Goal: Information Seeking & Learning: Learn about a topic

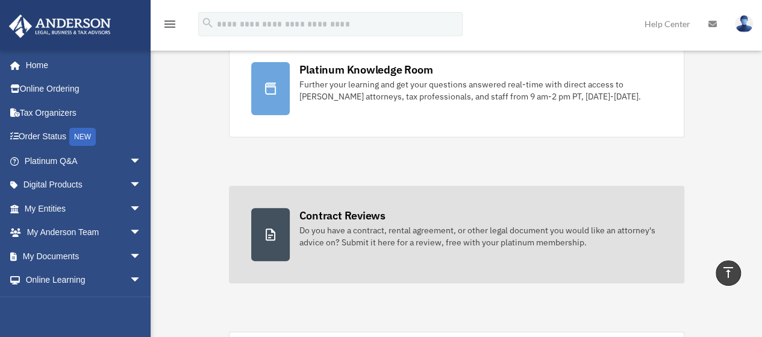
scroll to position [120, 0]
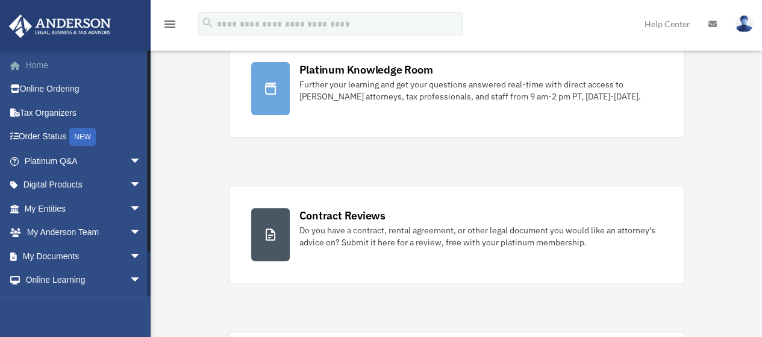
click at [40, 61] on link "Home" at bounding box center [83, 65] width 151 height 24
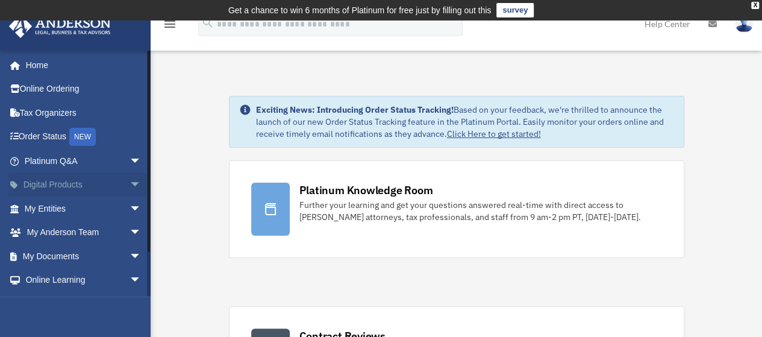
click at [73, 185] on link "Digital Products arrow_drop_down" at bounding box center [83, 185] width 151 height 24
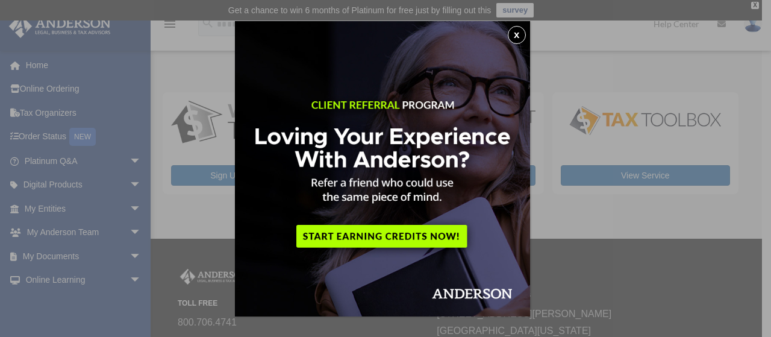
click at [520, 33] on button "x" at bounding box center [517, 35] width 18 height 18
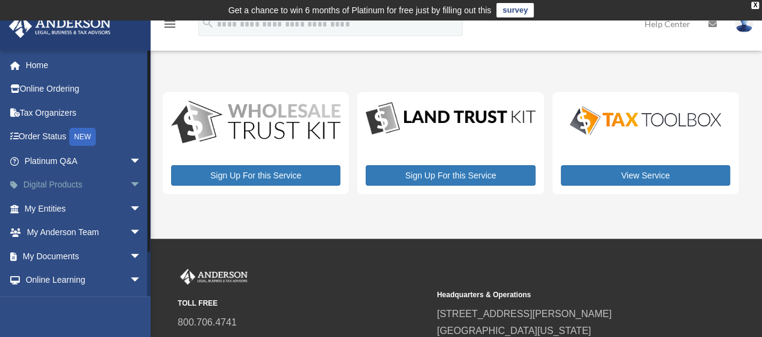
click at [129, 179] on span "arrow_drop_down" at bounding box center [141, 185] width 24 height 25
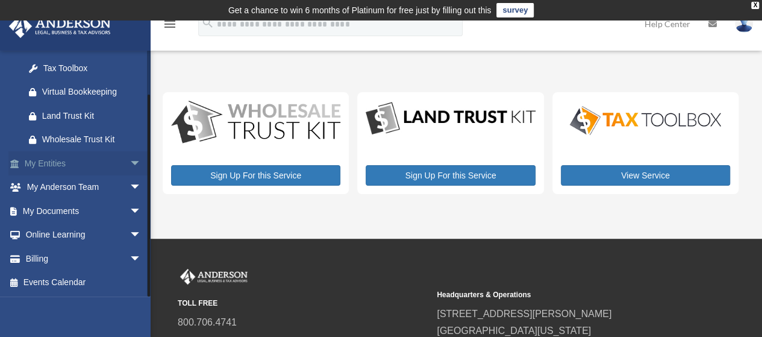
scroll to position [60, 0]
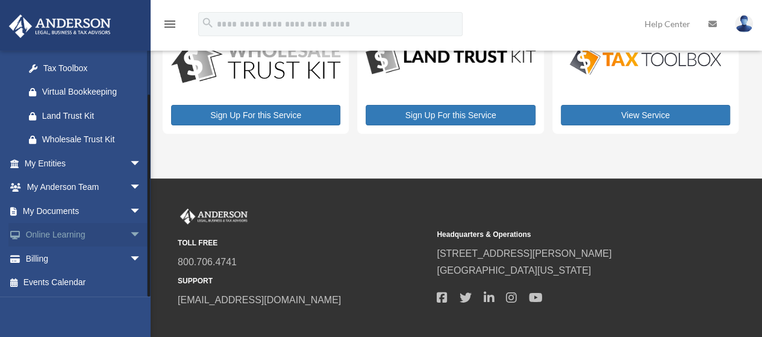
click at [129, 232] on span "arrow_drop_down" at bounding box center [141, 235] width 24 height 25
click at [72, 258] on link "Courses" at bounding box center [88, 258] width 143 height 24
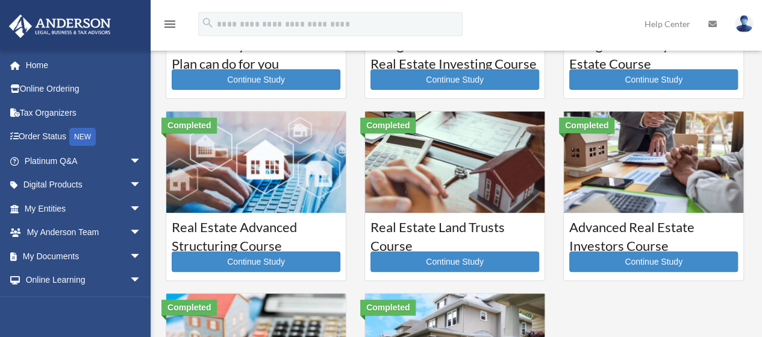
scroll to position [181, 0]
